Goal: Transaction & Acquisition: Download file/media

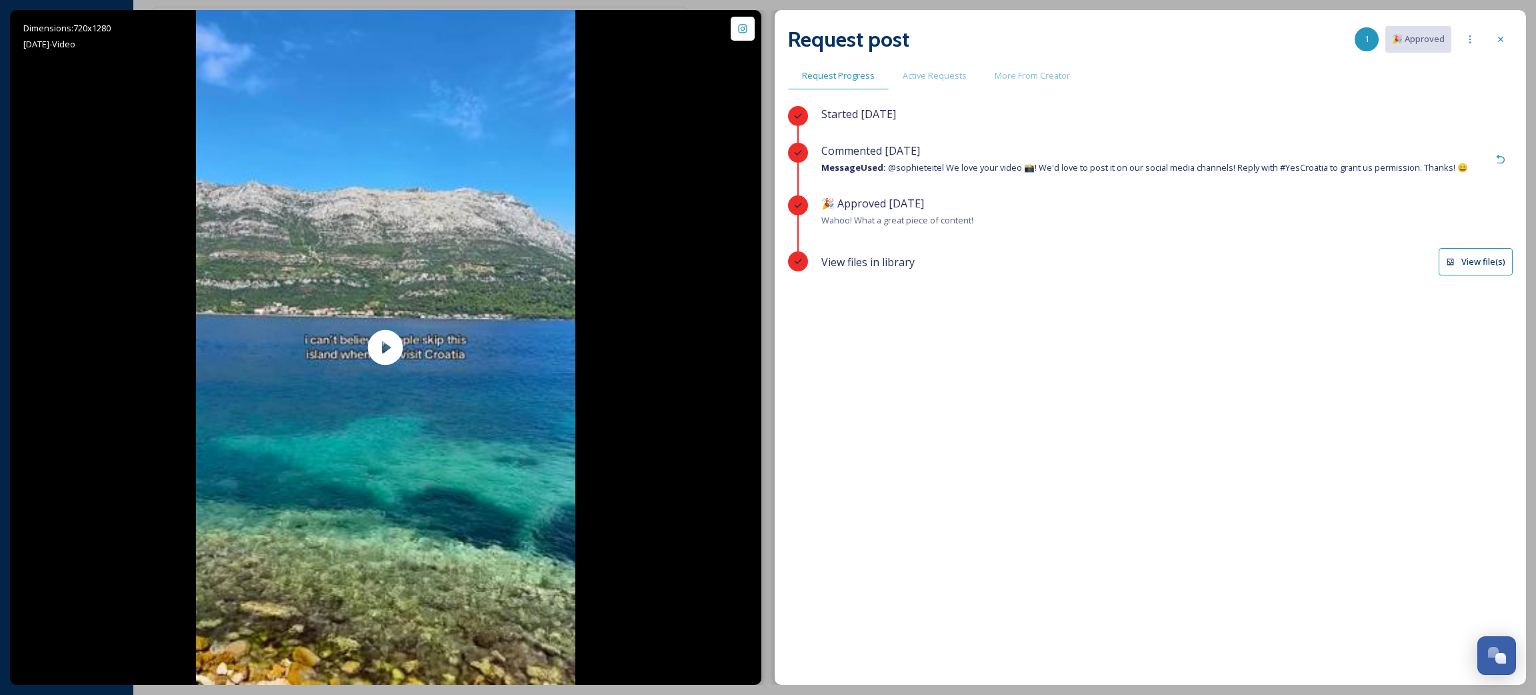
click at [1493, 261] on button "View file(s)" at bounding box center [1476, 261] width 74 height 27
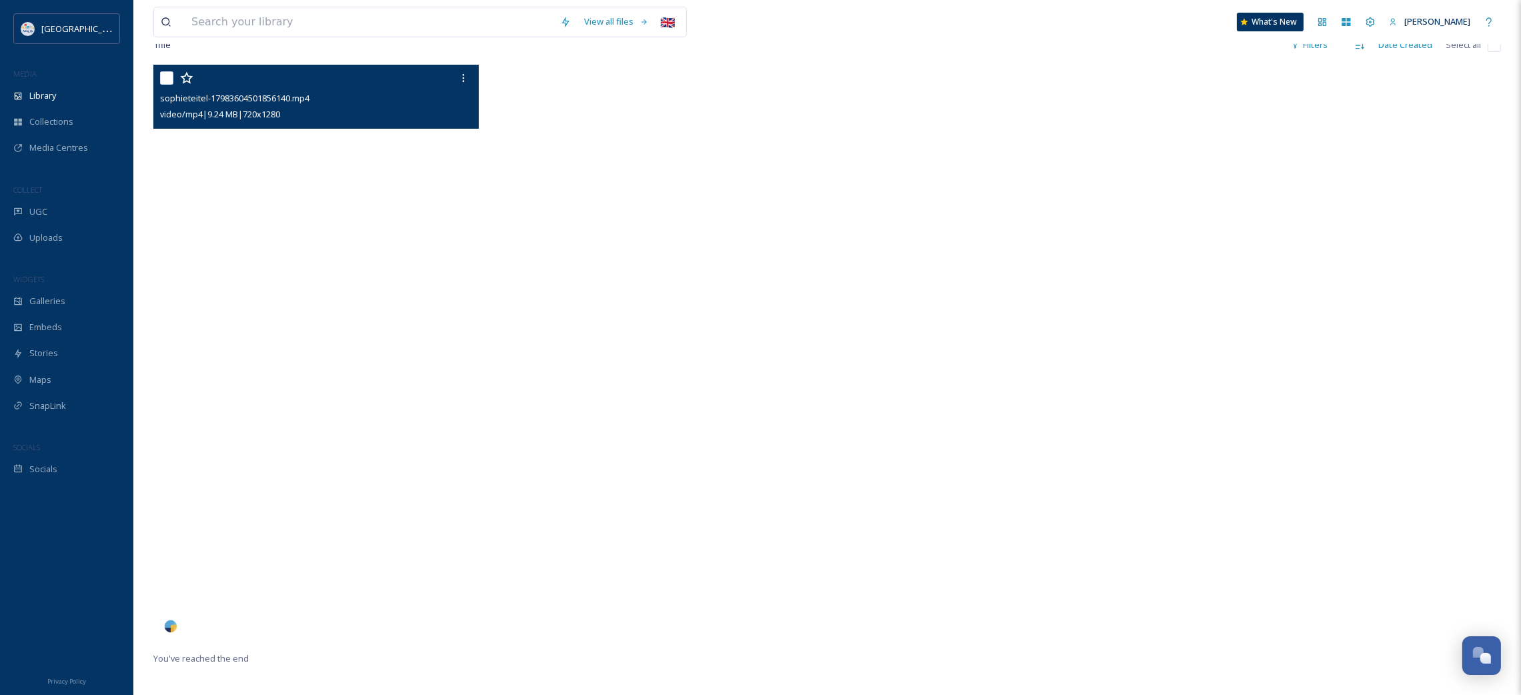
scroll to position [63, 0]
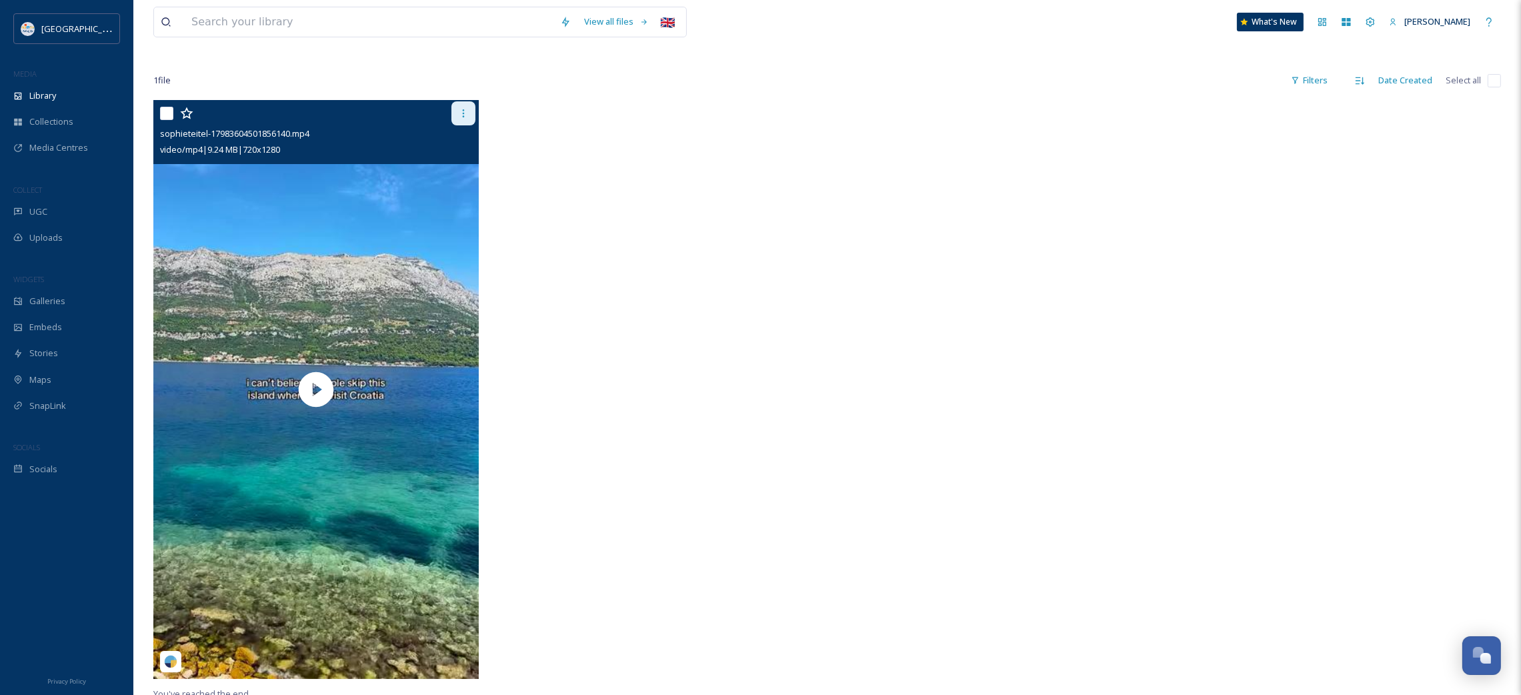
click at [461, 119] on div at bounding box center [463, 113] width 24 height 24
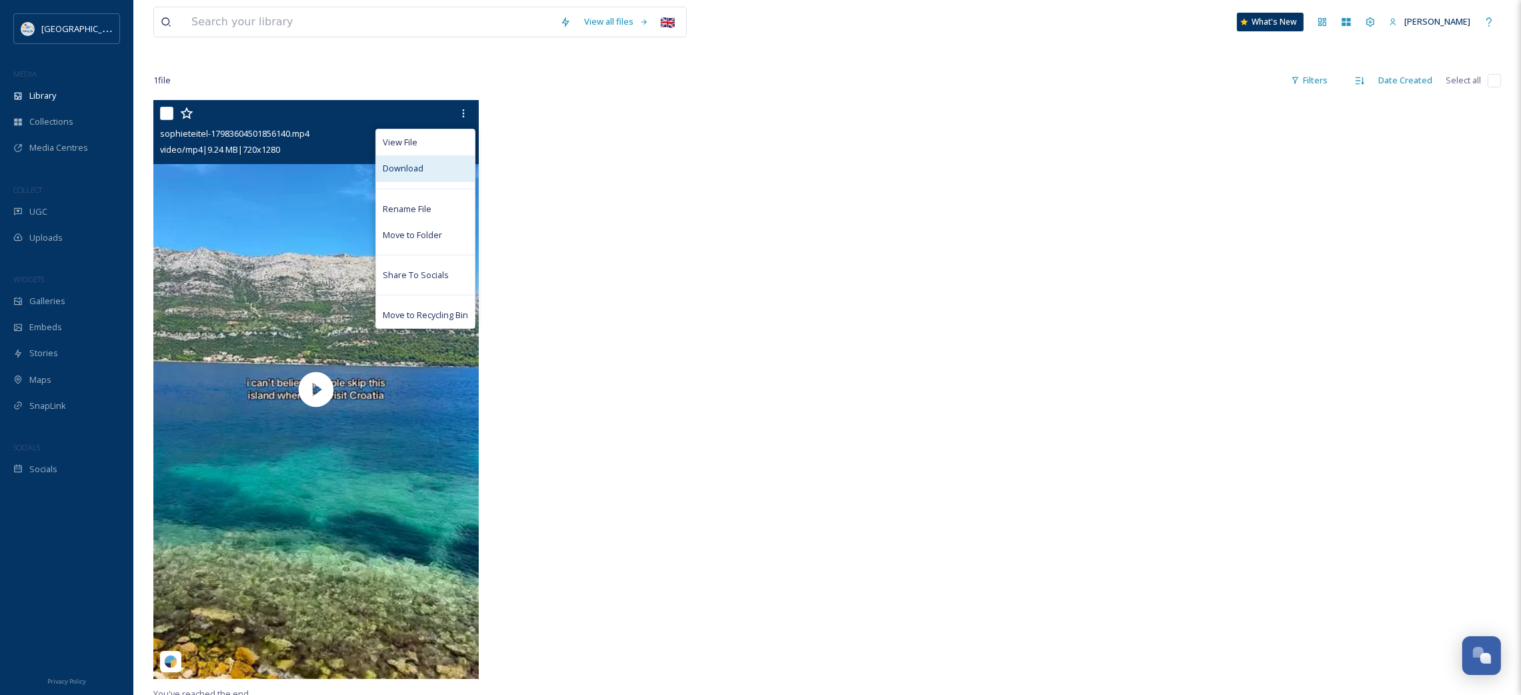
click at [434, 169] on div "Download" at bounding box center [425, 168] width 99 height 26
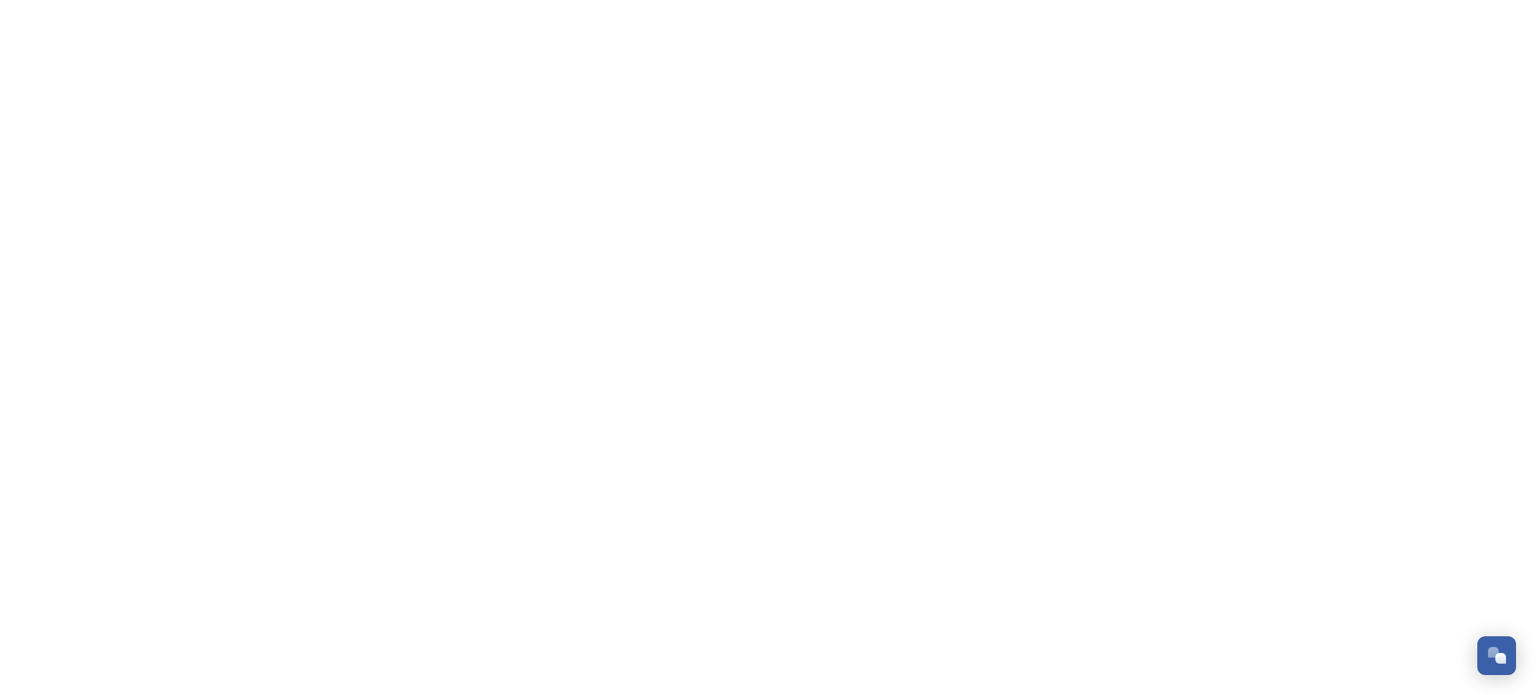
scroll to position [773, 0]
